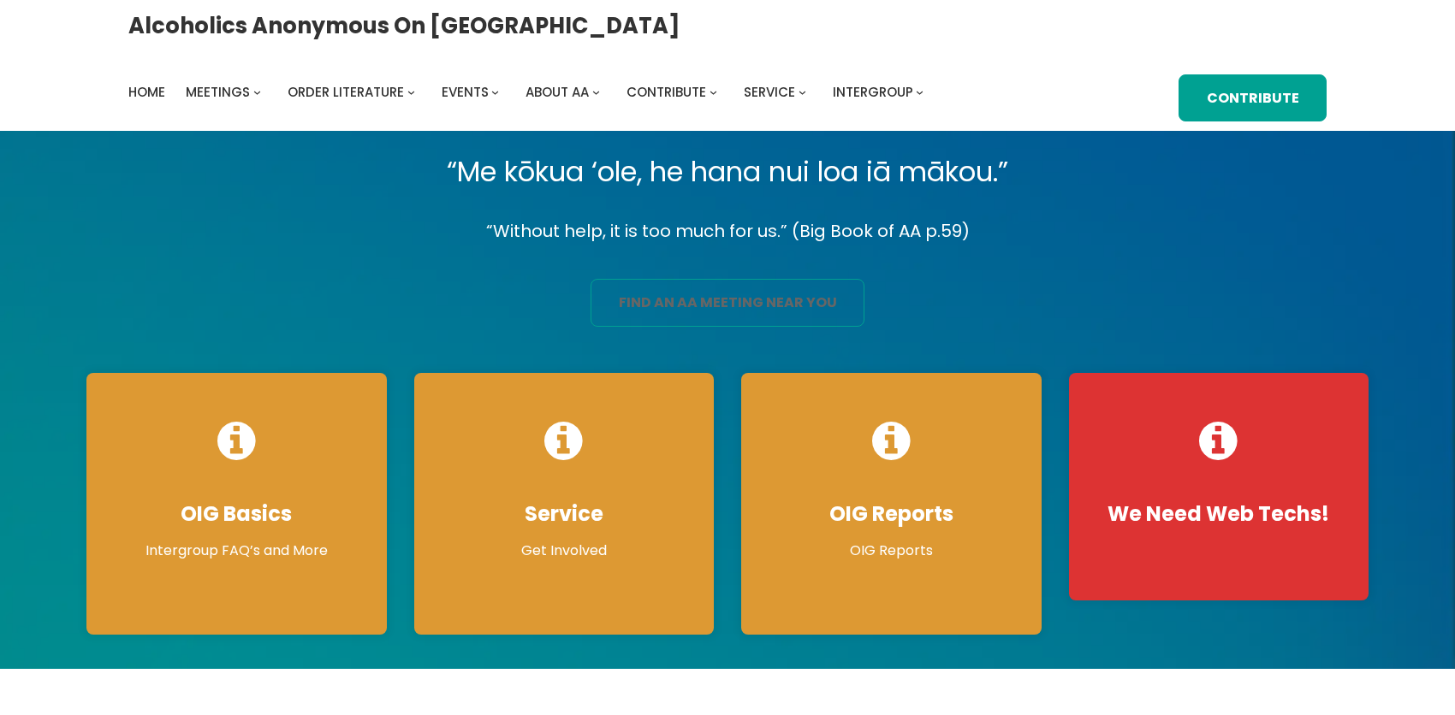
click at [752, 316] on link "find an aa meeting near you" at bounding box center [727, 303] width 274 height 48
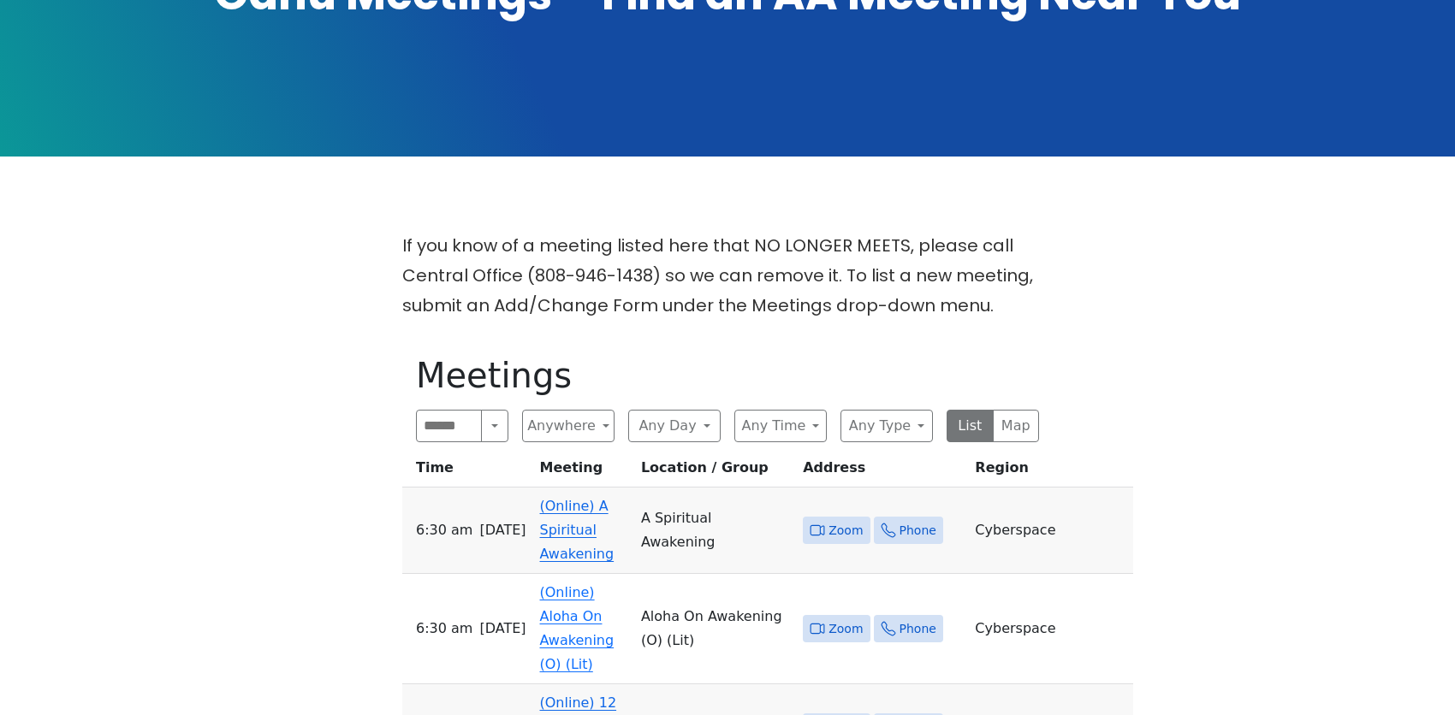
click at [589, 501] on td "(Online) A Spiritual Awakening" at bounding box center [583, 531] width 101 height 86
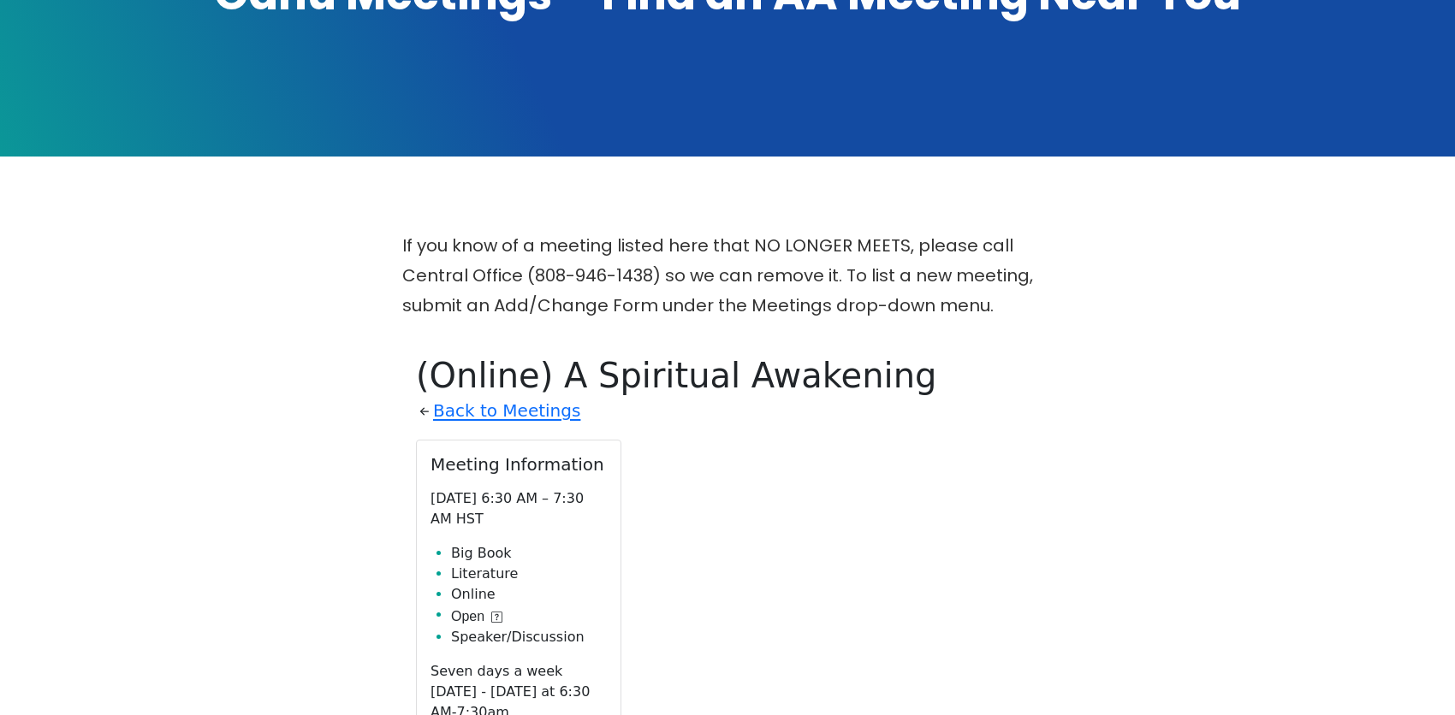
scroll to position [629, 0]
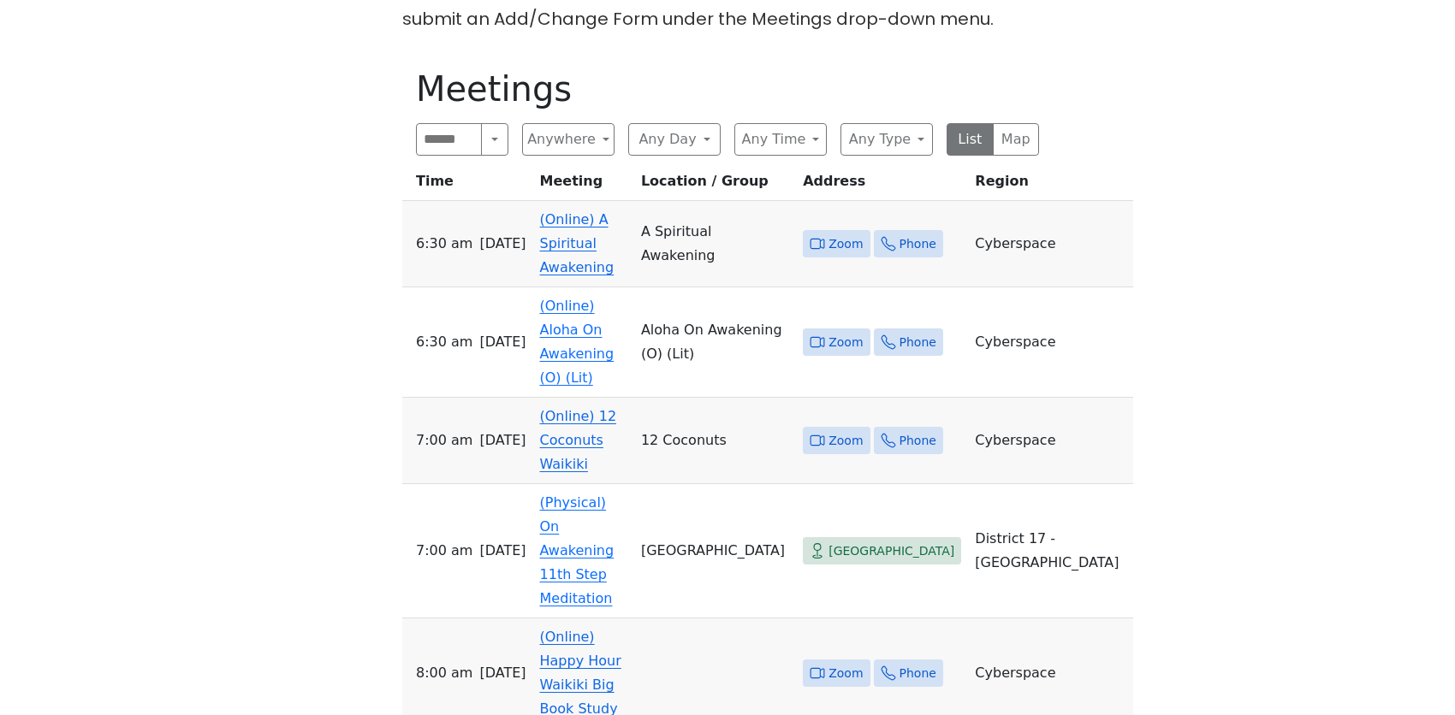
scroll to position [342, 0]
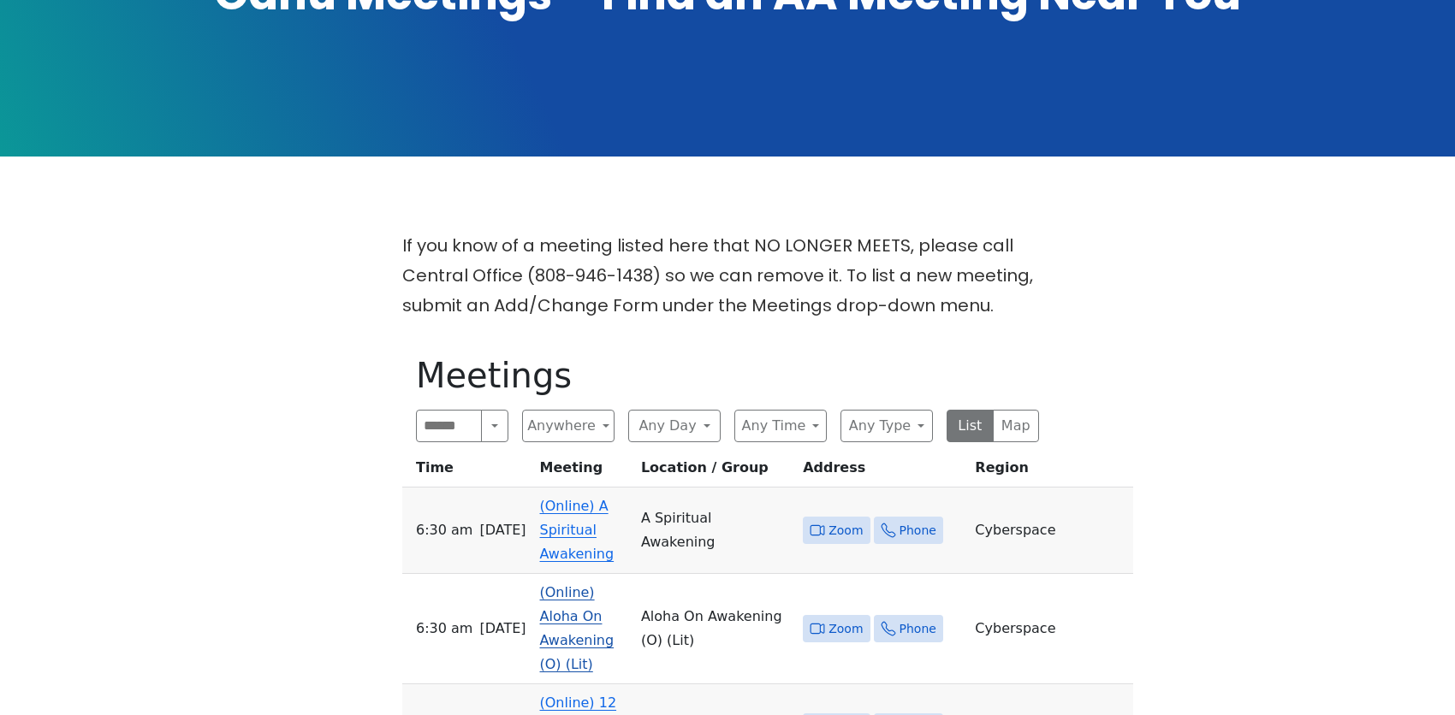
click at [613, 584] on link "(Online) Aloha On Awakening (O) (Lit)" at bounding box center [577, 628] width 74 height 88
